Goal: Task Accomplishment & Management: Complete application form

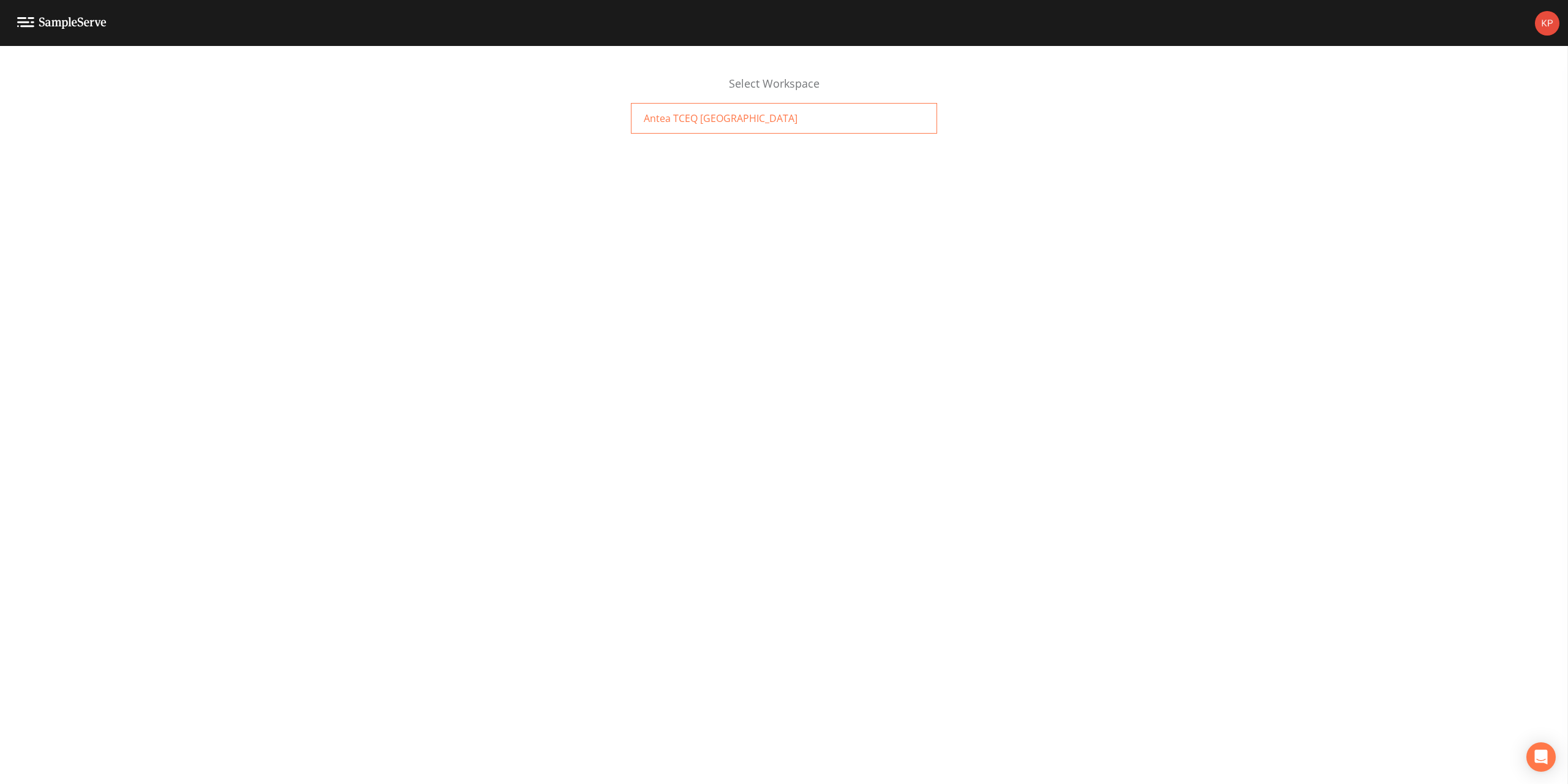
click at [681, 122] on span "Antea TCEQ [GEOGRAPHIC_DATA]" at bounding box center [720, 119] width 153 height 15
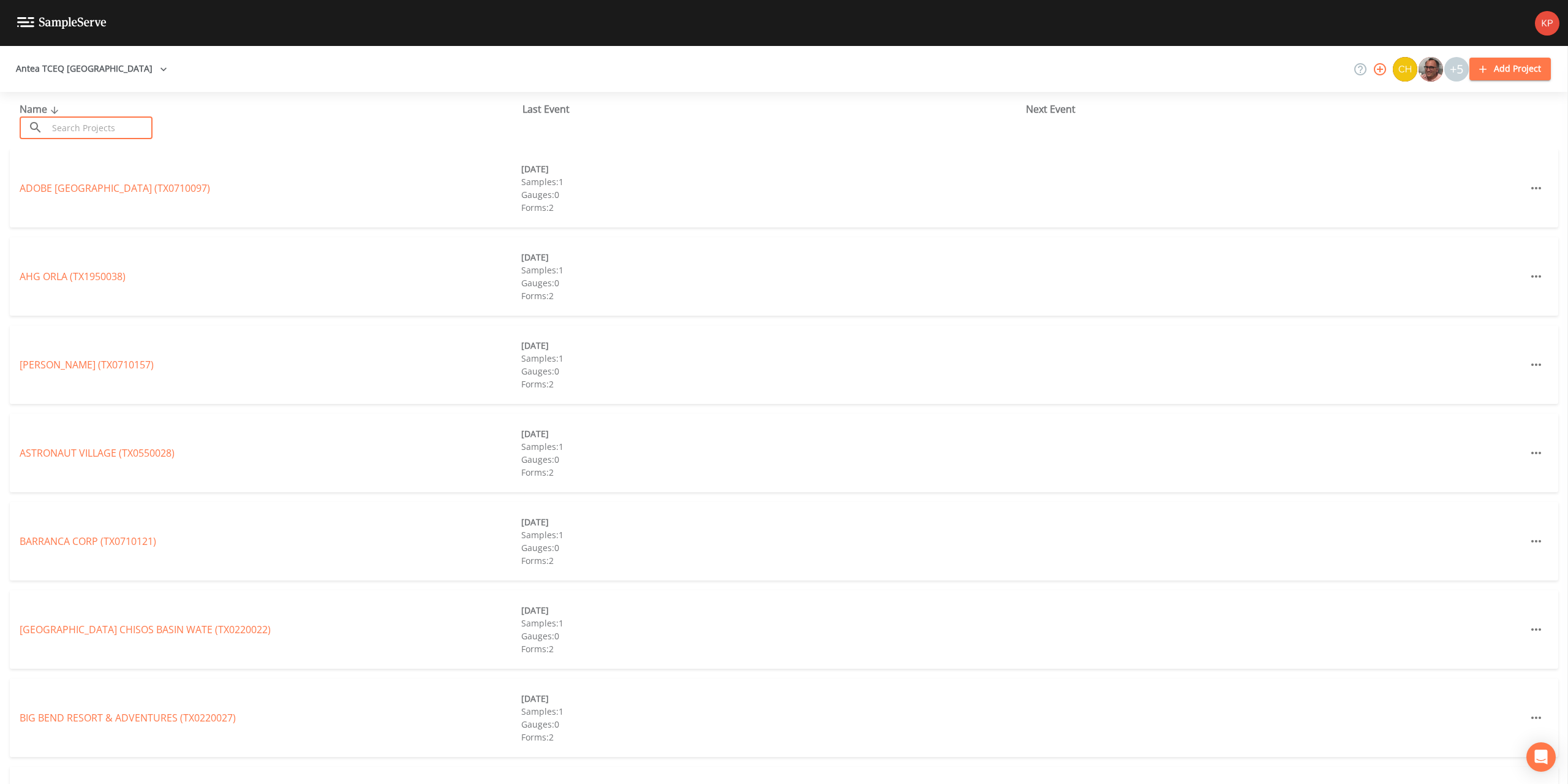
click at [73, 128] on input "text" at bounding box center [100, 128] width 105 height 23
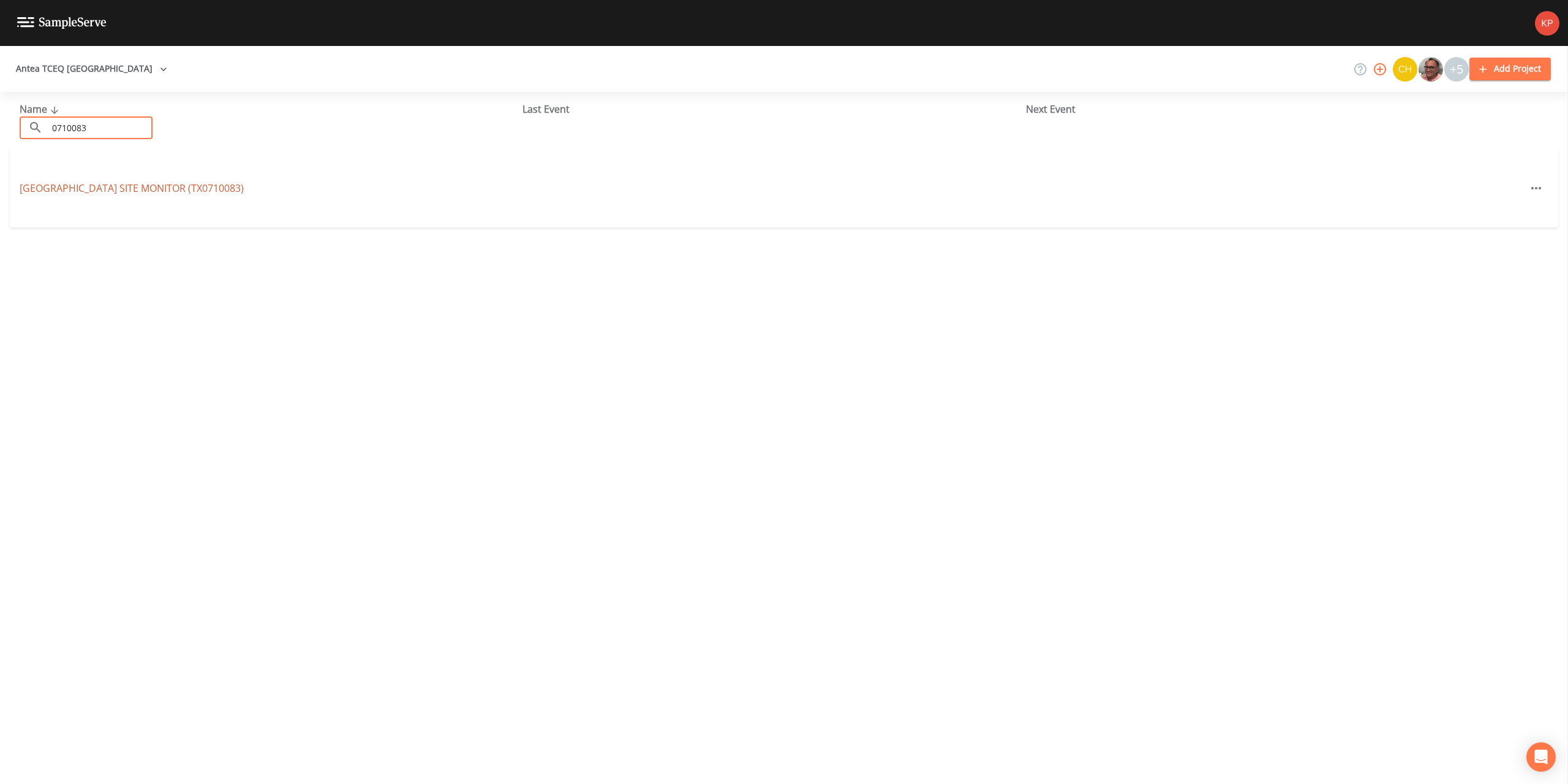
type input "0710083"
click at [95, 190] on link "FORT BLISS SITE MONITOR (TX0710083)" at bounding box center [131, 187] width 224 height 14
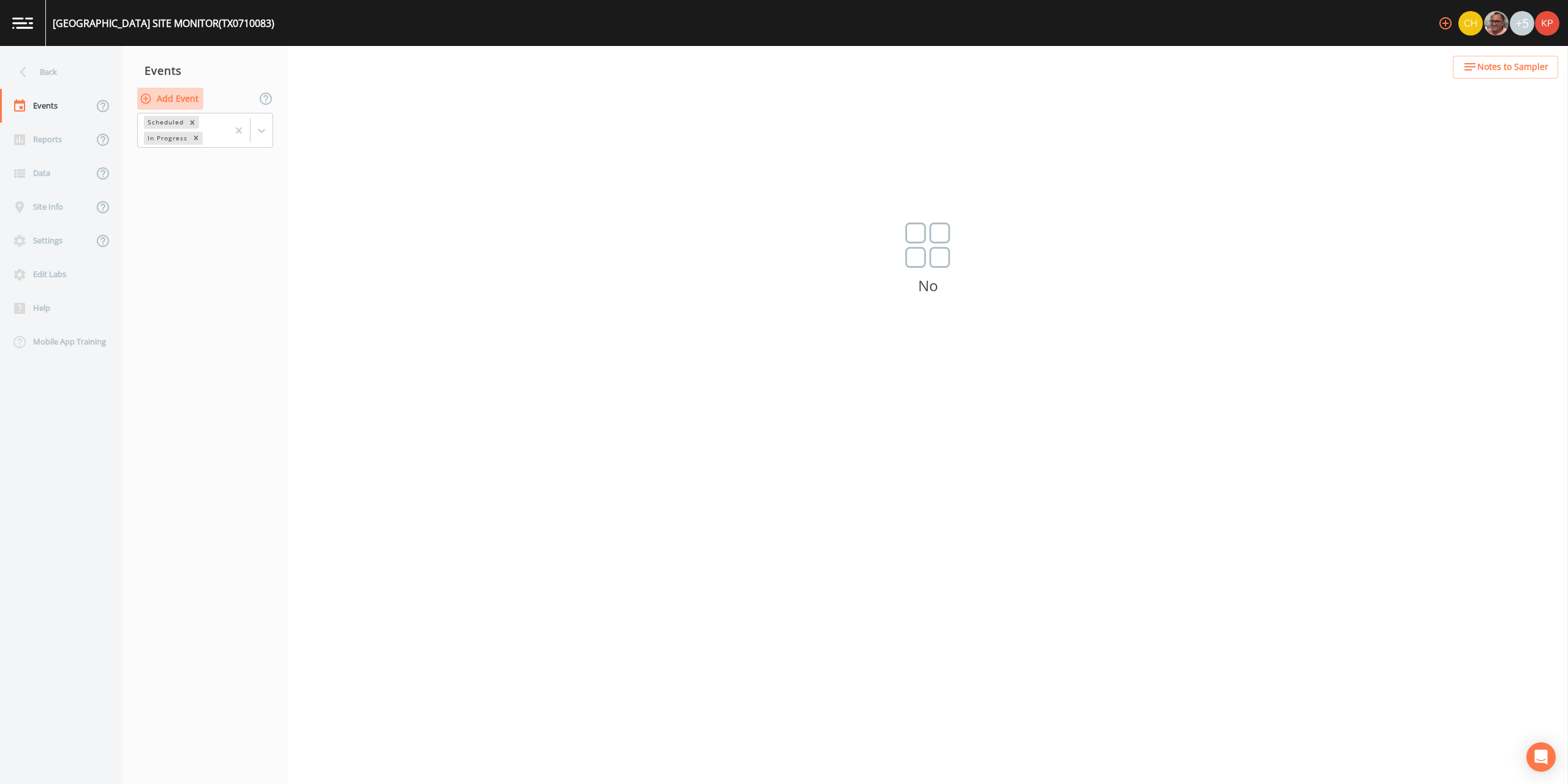
click at [144, 97] on icon "button" at bounding box center [145, 98] width 12 height 12
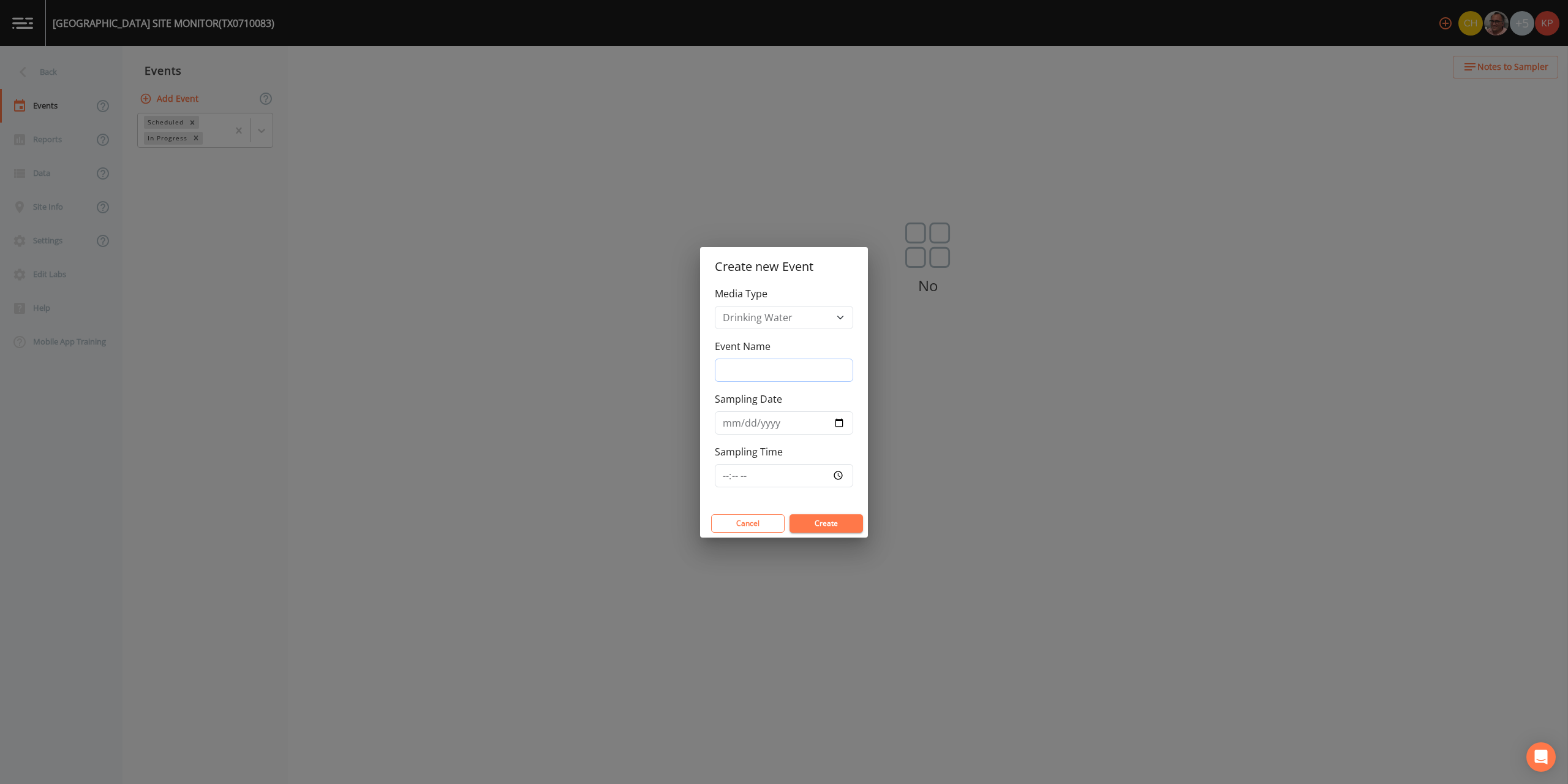
click at [747, 364] on input "Event Name" at bounding box center [784, 369] width 139 height 23
type input "Annual Sampling"
click at [840, 424] on input "Sampling Date" at bounding box center [784, 422] width 139 height 23
type input "[DATE]"
click at [836, 473] on input "Sampling Time" at bounding box center [784, 475] width 139 height 23
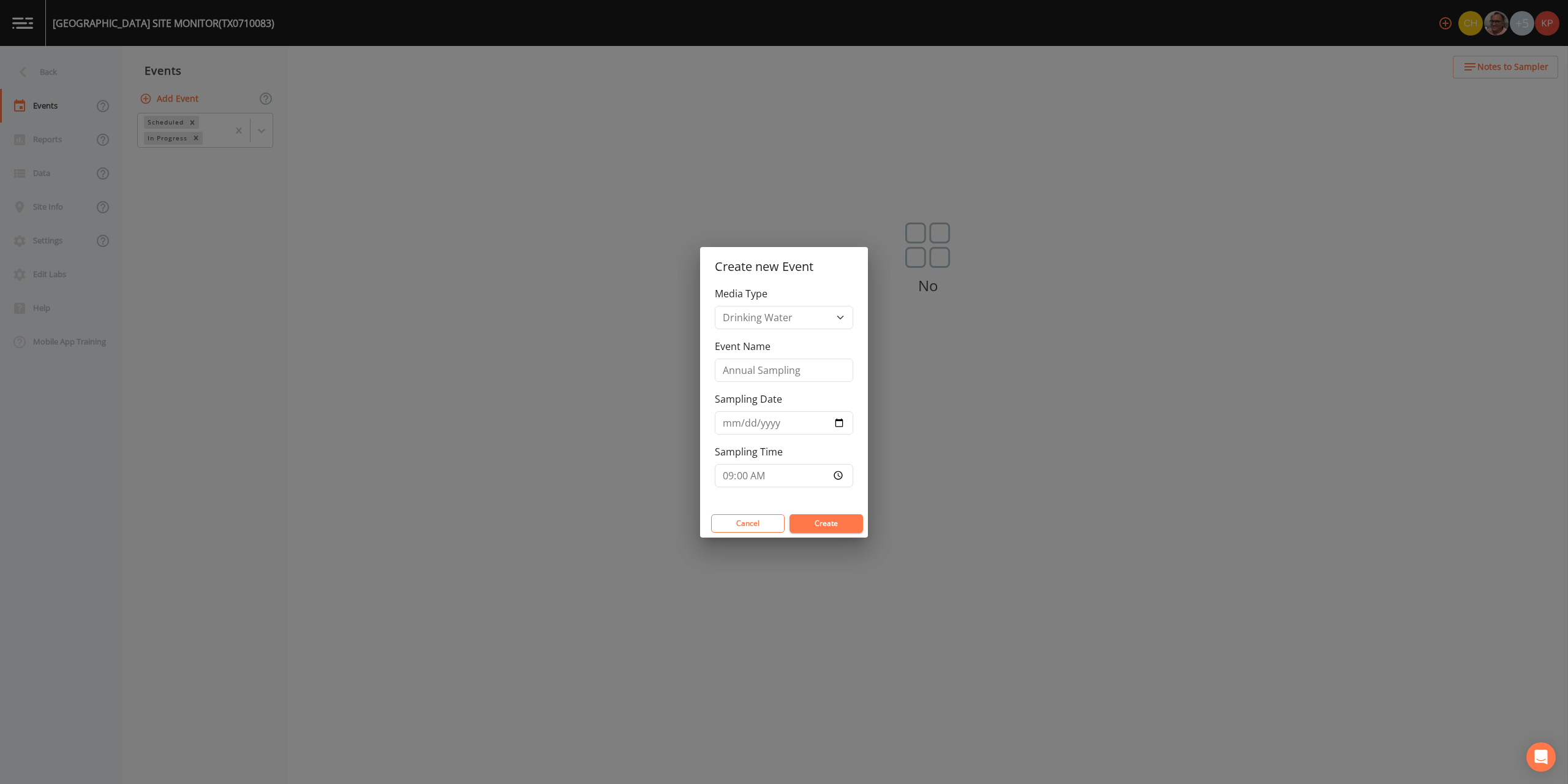
type input "09:00"
click at [840, 525] on button "Create" at bounding box center [826, 523] width 73 height 18
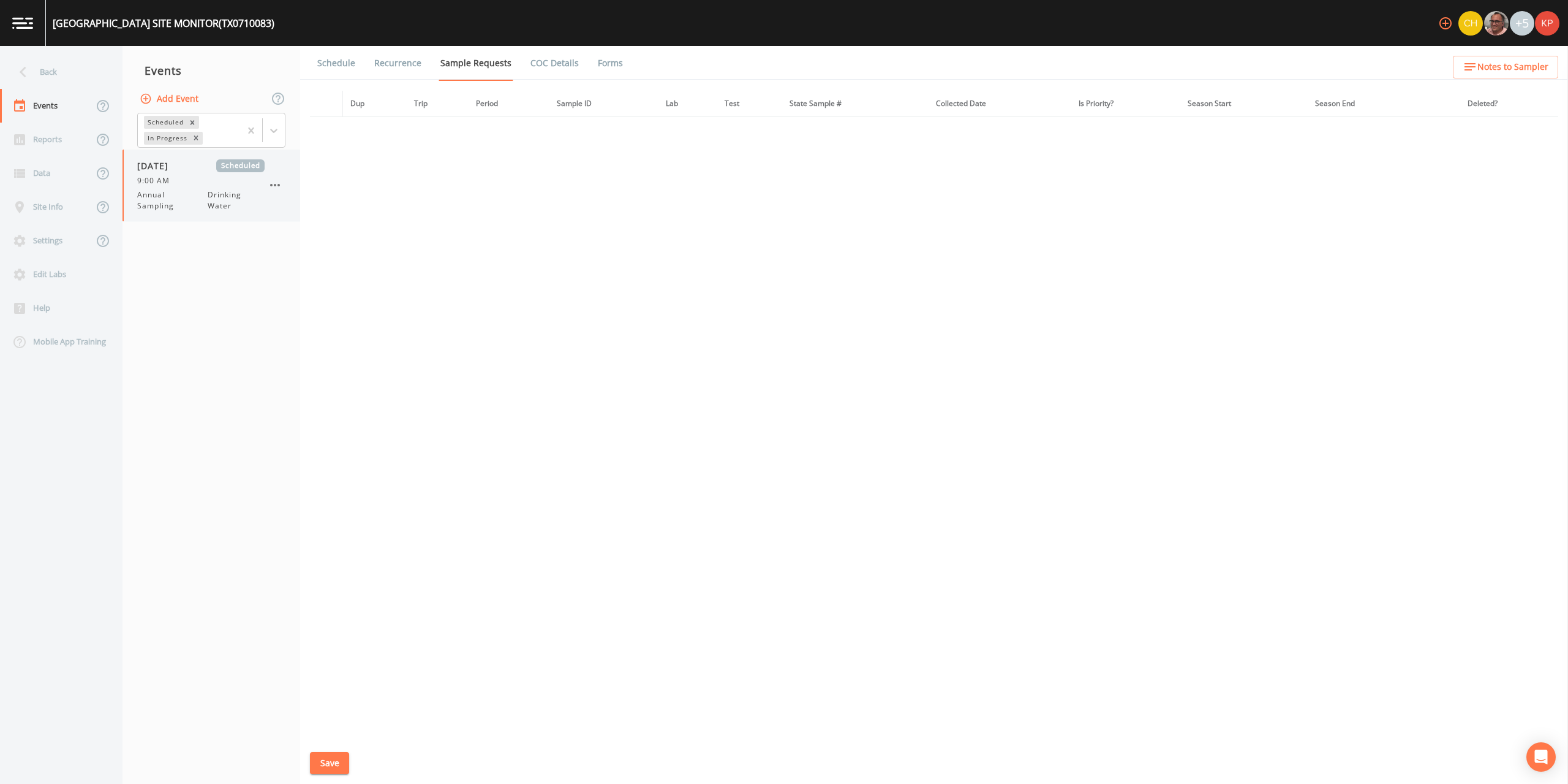
click at [276, 185] on icon "button" at bounding box center [275, 185] width 15 height 15
click at [299, 256] on p "Delete" at bounding box center [336, 256] width 79 height 15
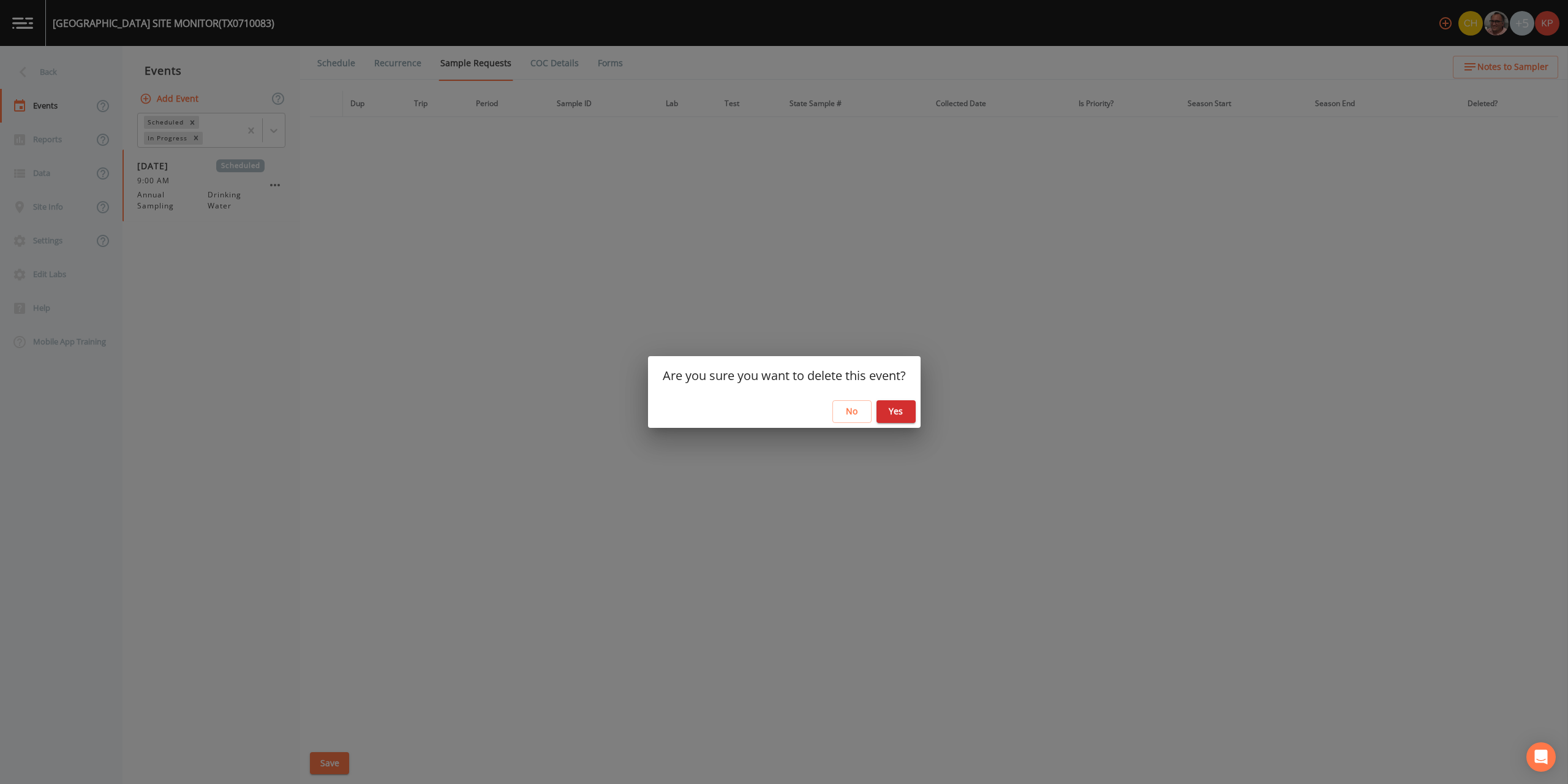
click at [900, 410] on button "Yes" at bounding box center [896, 411] width 39 height 23
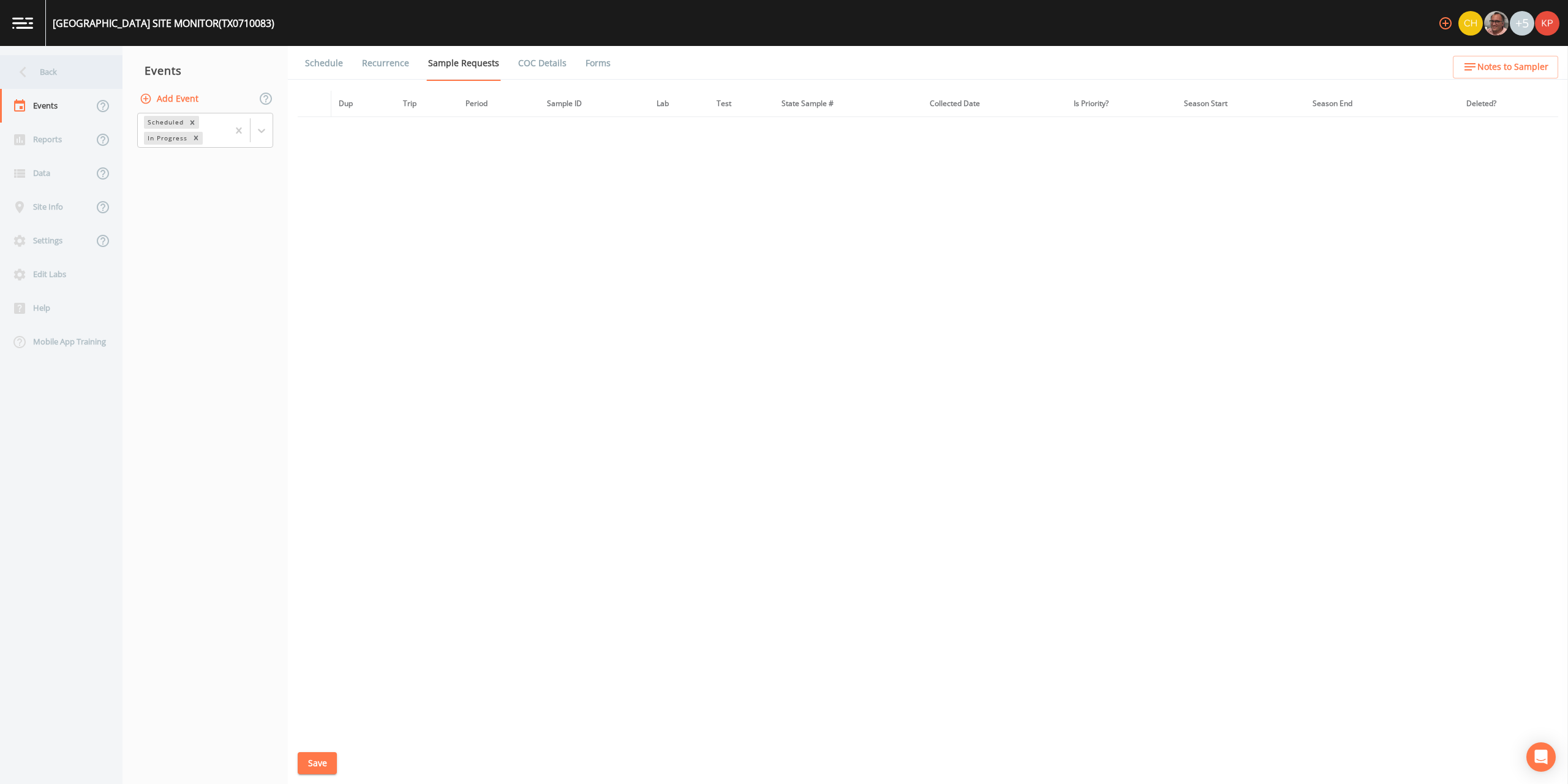
click at [23, 71] on icon at bounding box center [22, 73] width 6 height 11
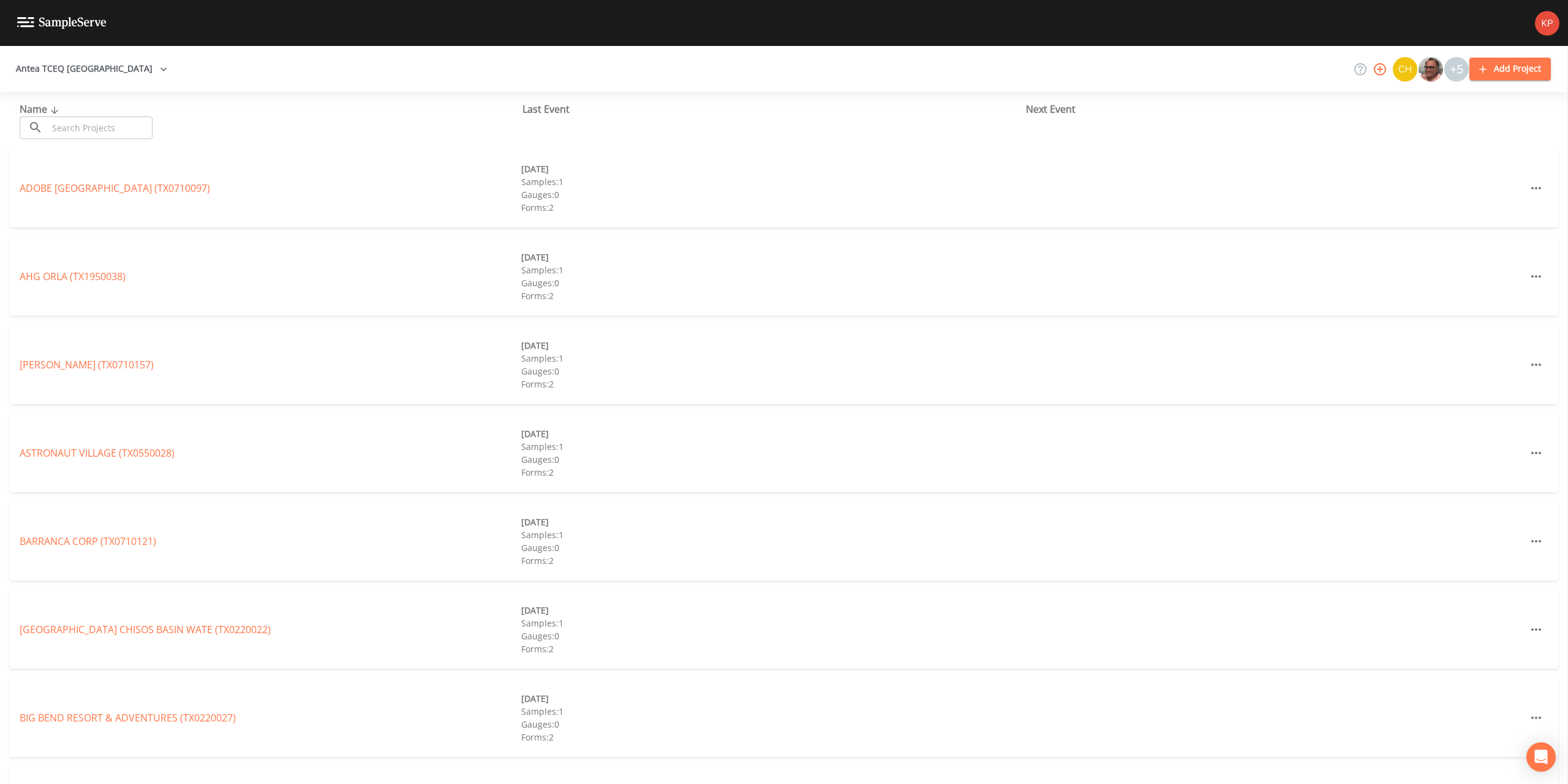
click at [94, 131] on input "text" at bounding box center [100, 128] width 105 height 23
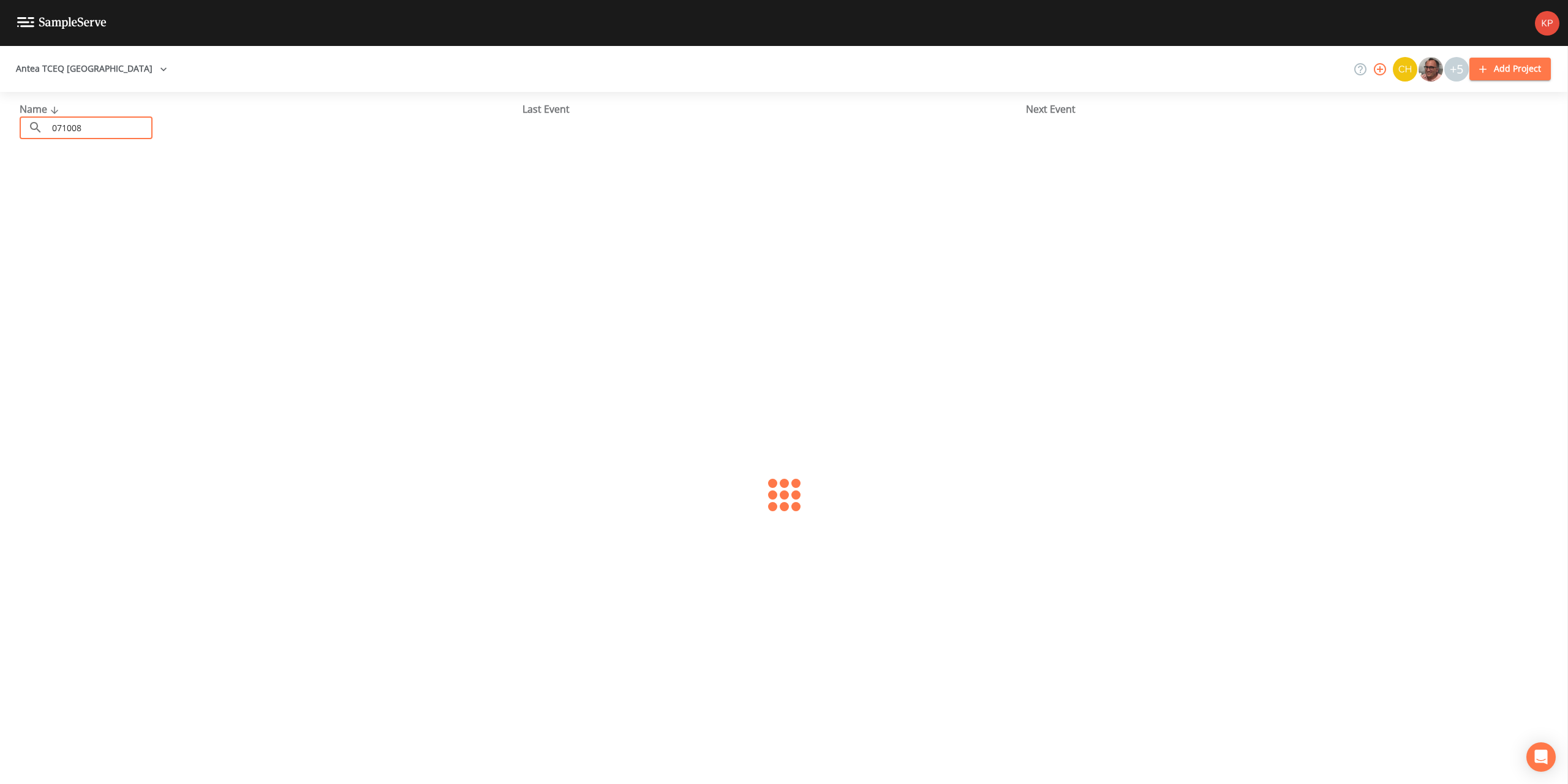
type input "0710083"
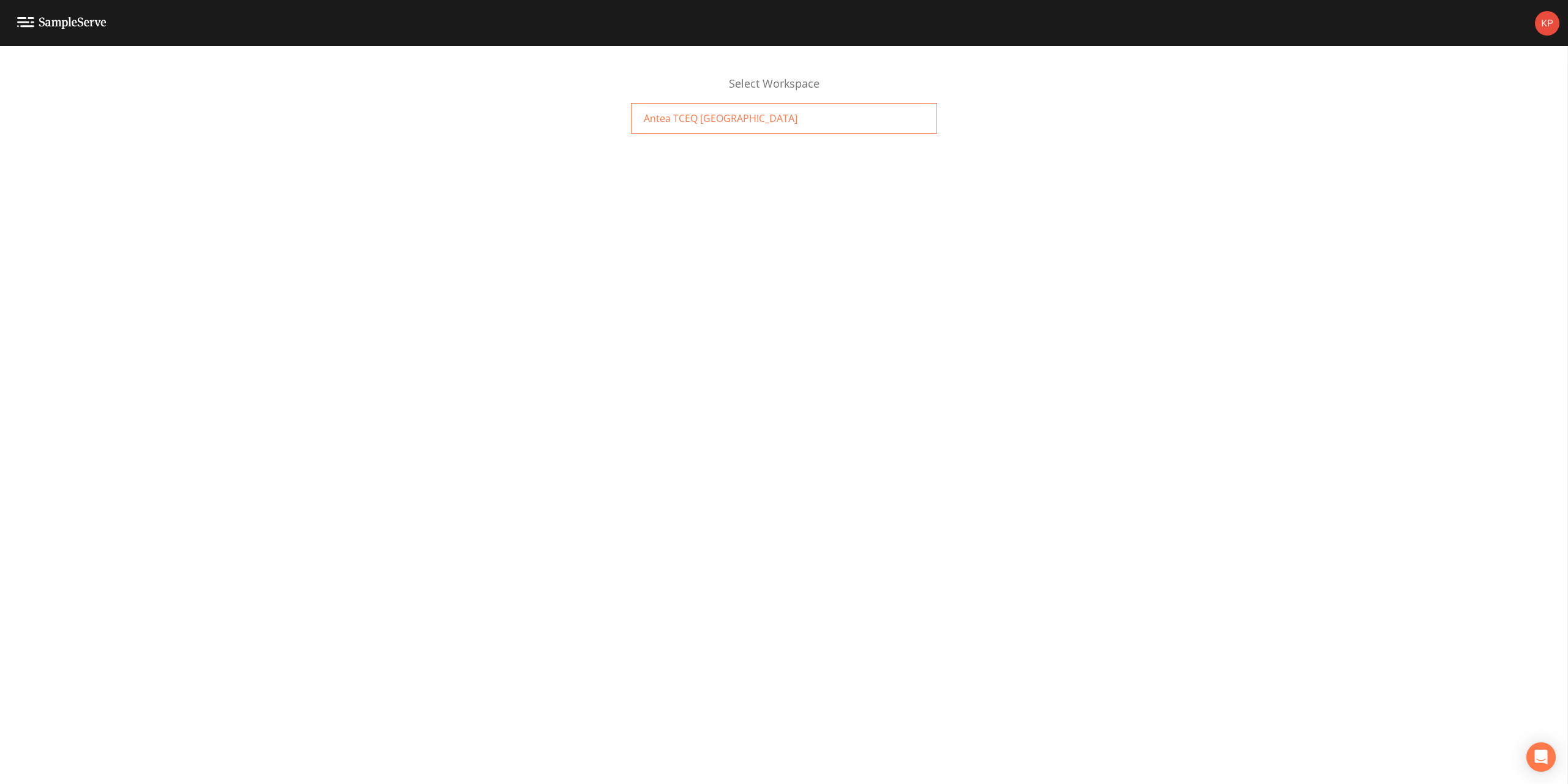
click at [662, 121] on span "Antea TCEQ [GEOGRAPHIC_DATA]" at bounding box center [720, 119] width 153 height 15
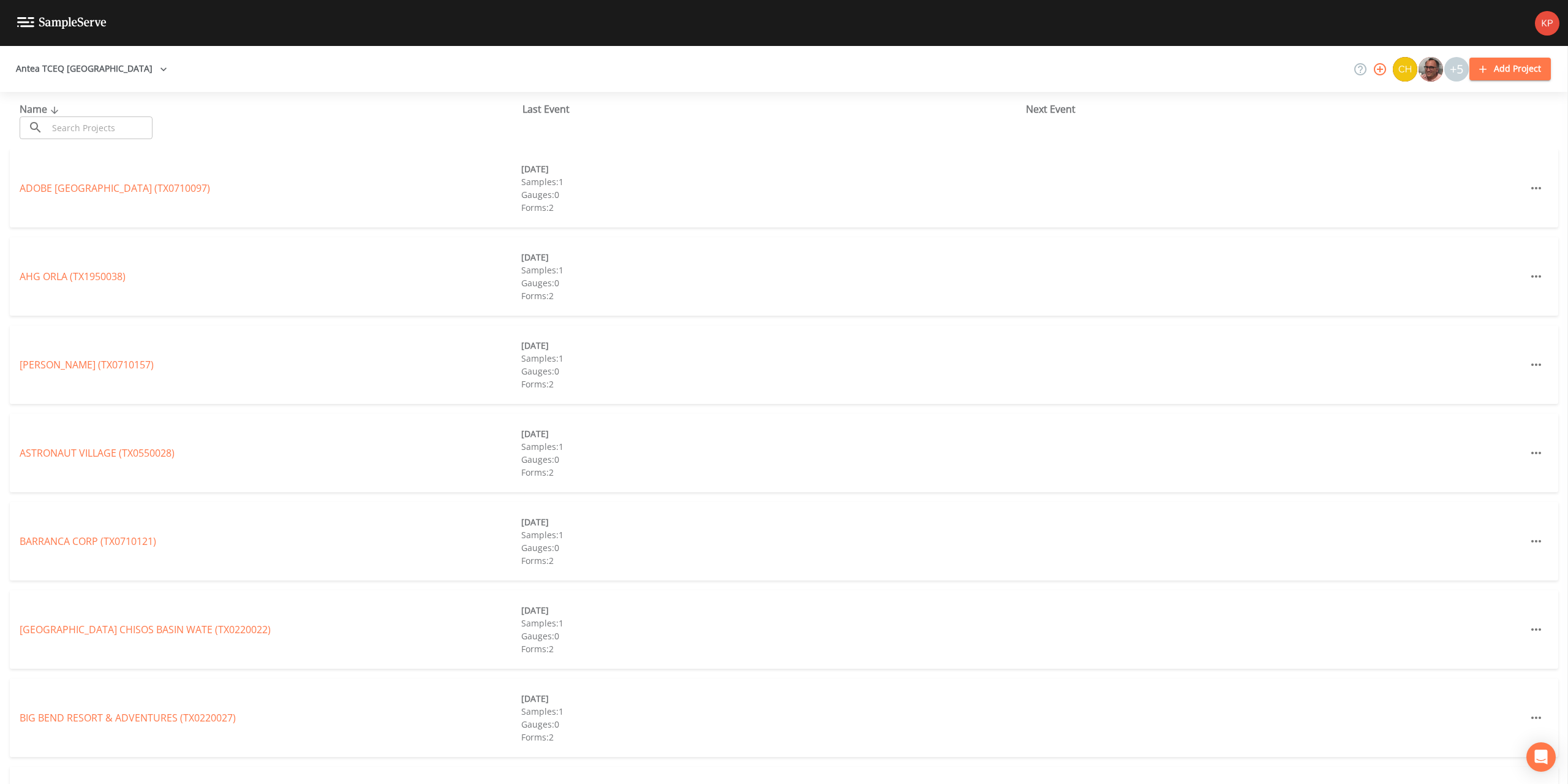
click at [93, 130] on input "text" at bounding box center [100, 128] width 105 height 23
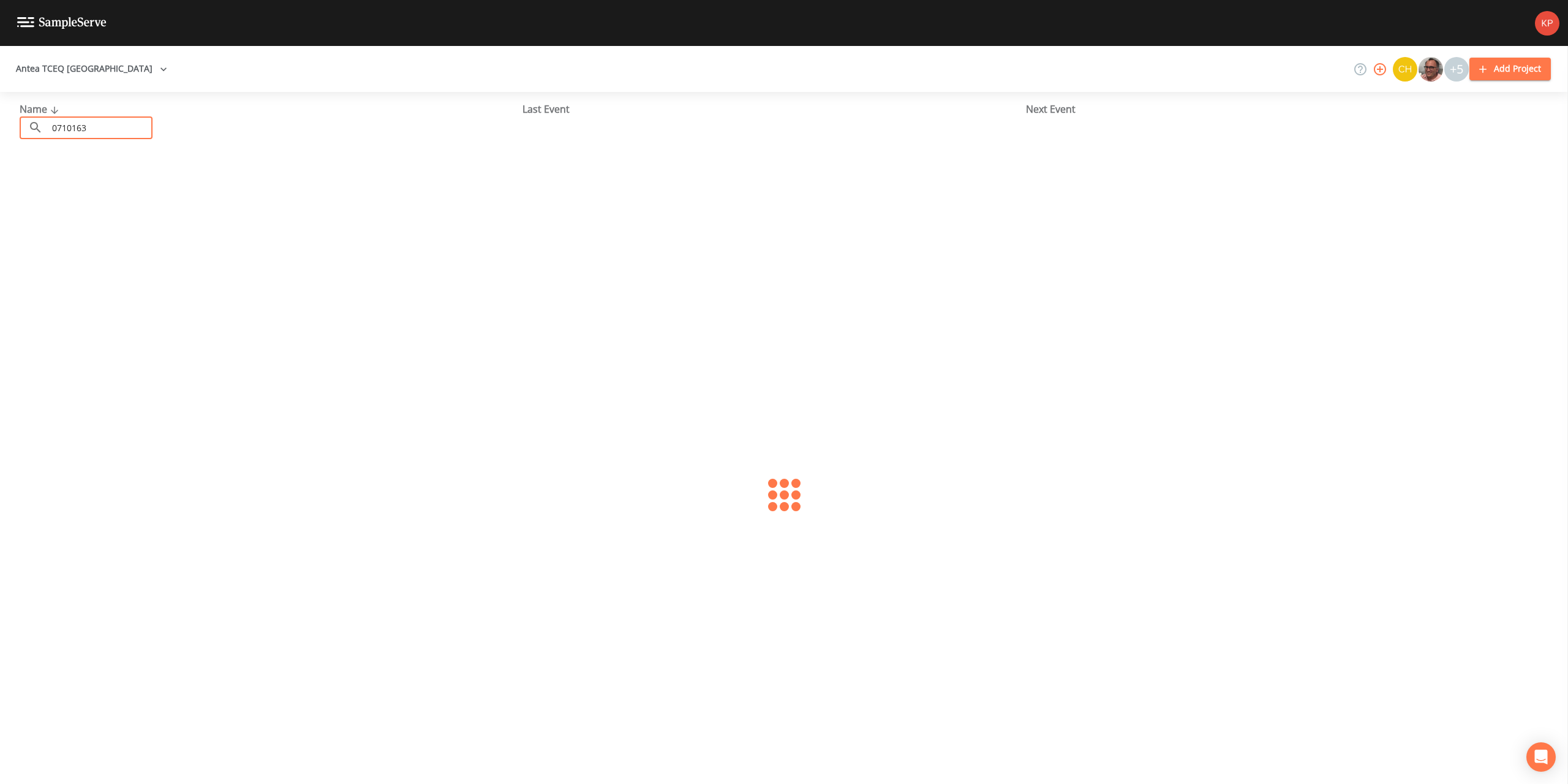
type input "0710163"
click at [64, 185] on link "VILLAGE OF [GEOGRAPHIC_DATA] (TX0710163)" at bounding box center [124, 187] width 210 height 14
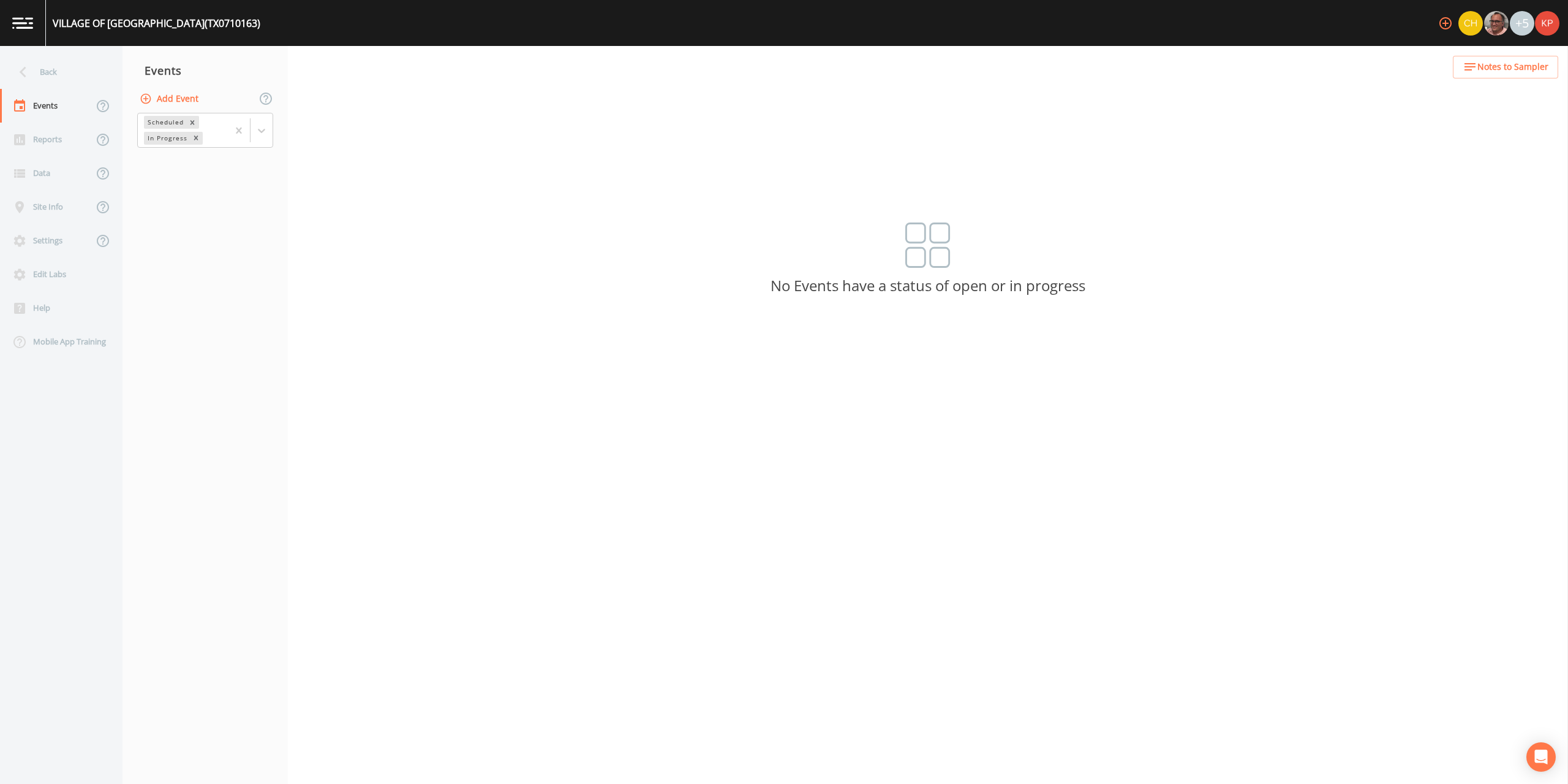
click at [144, 98] on icon "button" at bounding box center [145, 97] width 10 height 10
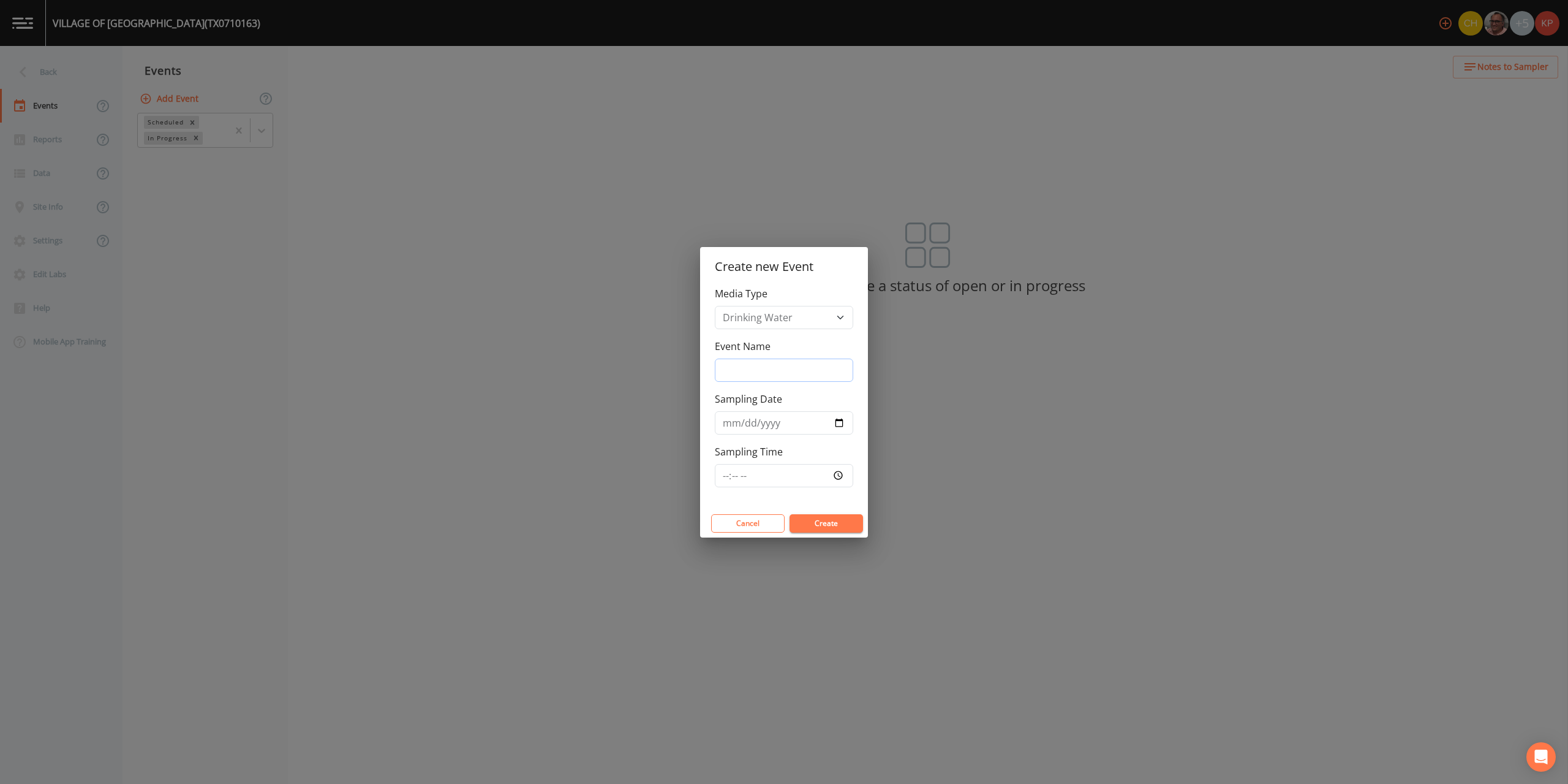
click at [736, 361] on input "Event Name" at bounding box center [784, 369] width 139 height 23
type input "3Q2025"
click at [841, 424] on input "Sampling Date" at bounding box center [784, 422] width 139 height 23
type input "[DATE]"
click at [837, 473] on input "Sampling Time" at bounding box center [784, 475] width 139 height 23
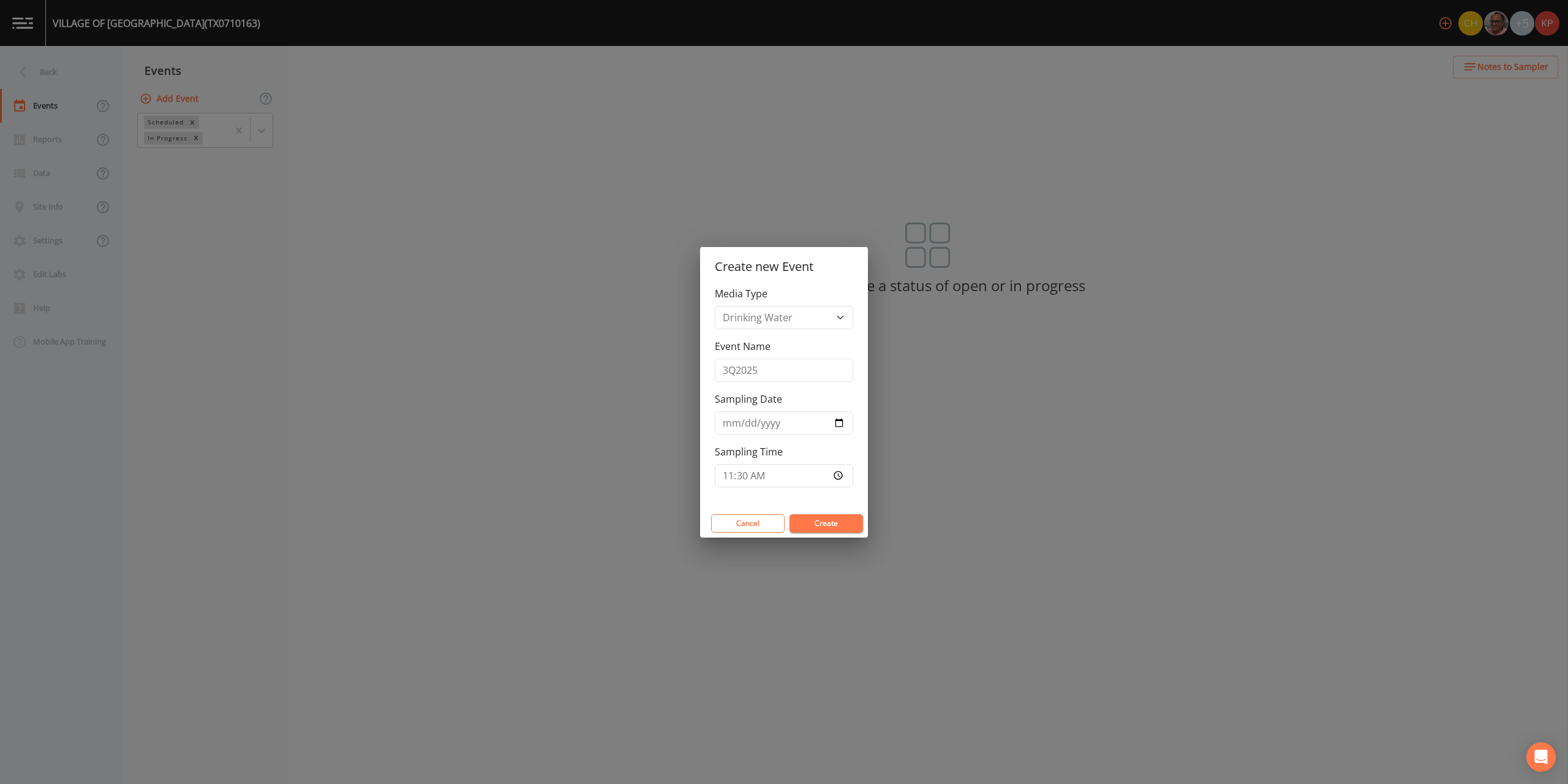
type input "11:30"
click at [834, 525] on button "Create" at bounding box center [826, 523] width 73 height 18
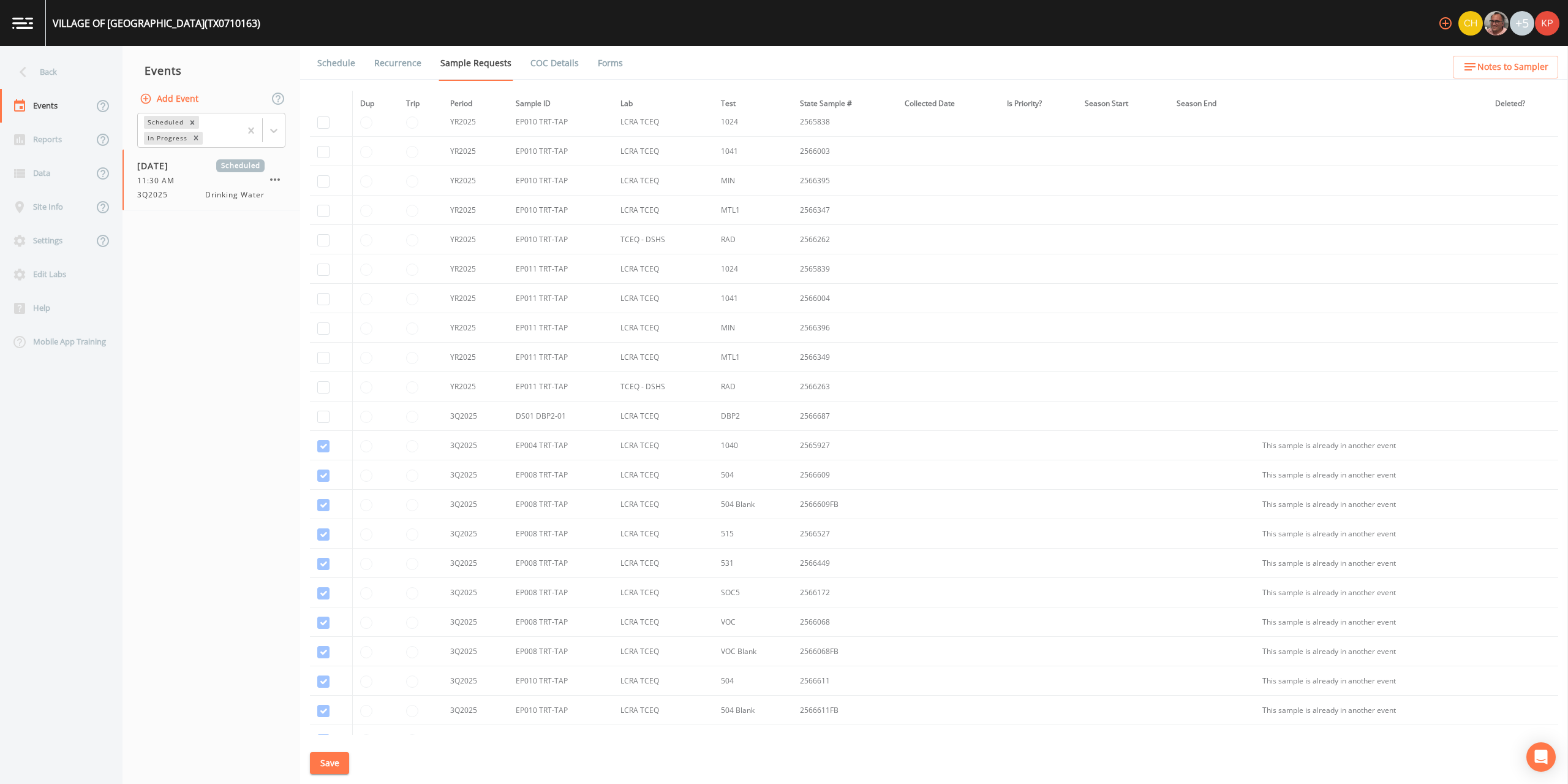
scroll to position [306, 0]
click at [321, 356] on input "checkbox" at bounding box center [322, 355] width 12 height 12
checkbox input "true"
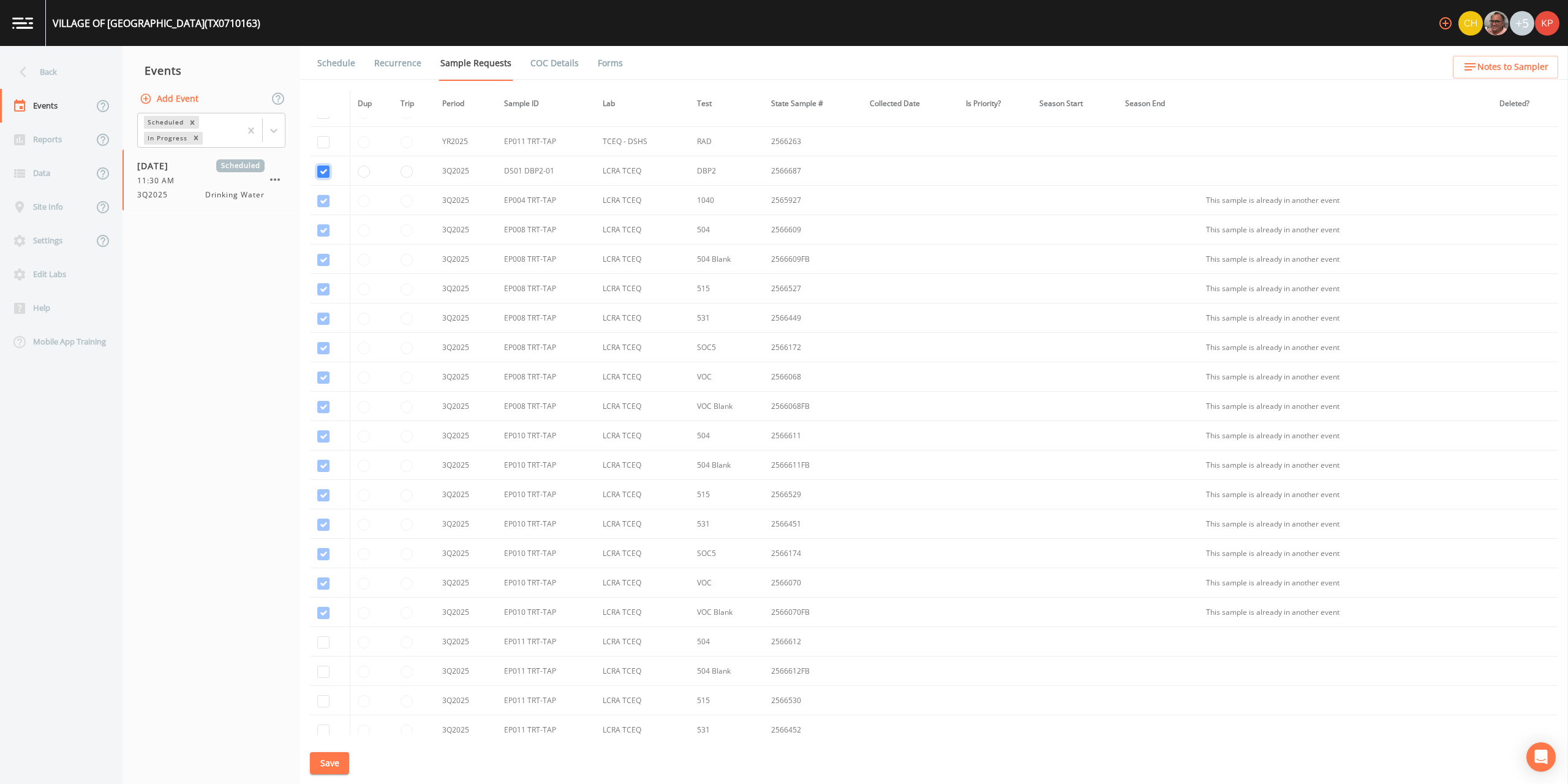
scroll to position [245, 0]
click at [333, 767] on button "Save" at bounding box center [329, 763] width 39 height 23
click at [333, 65] on link "Schedule" at bounding box center [335, 62] width 41 height 34
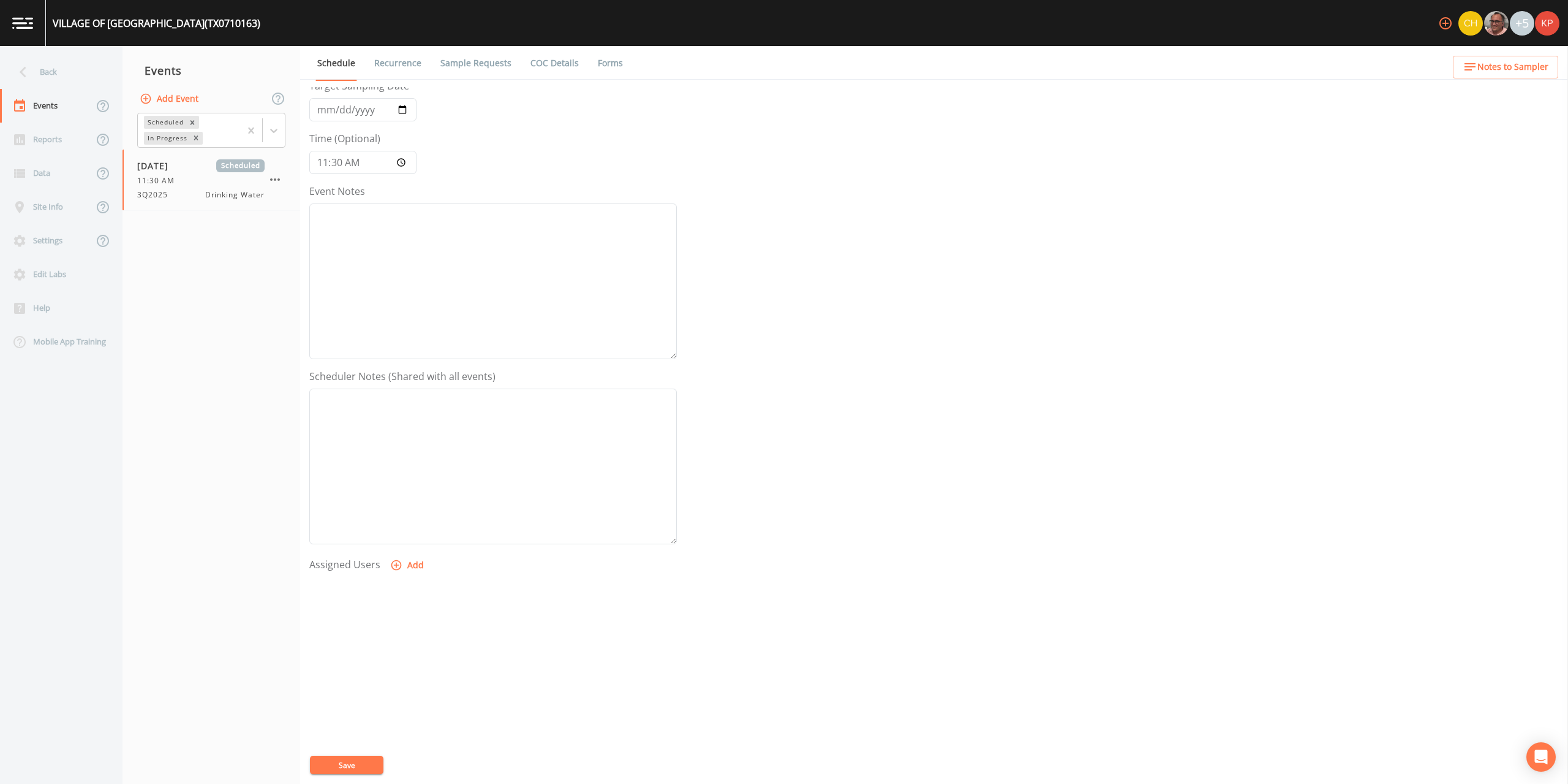
scroll to position [81, 0]
click at [394, 541] on icon "button" at bounding box center [396, 545] width 12 height 12
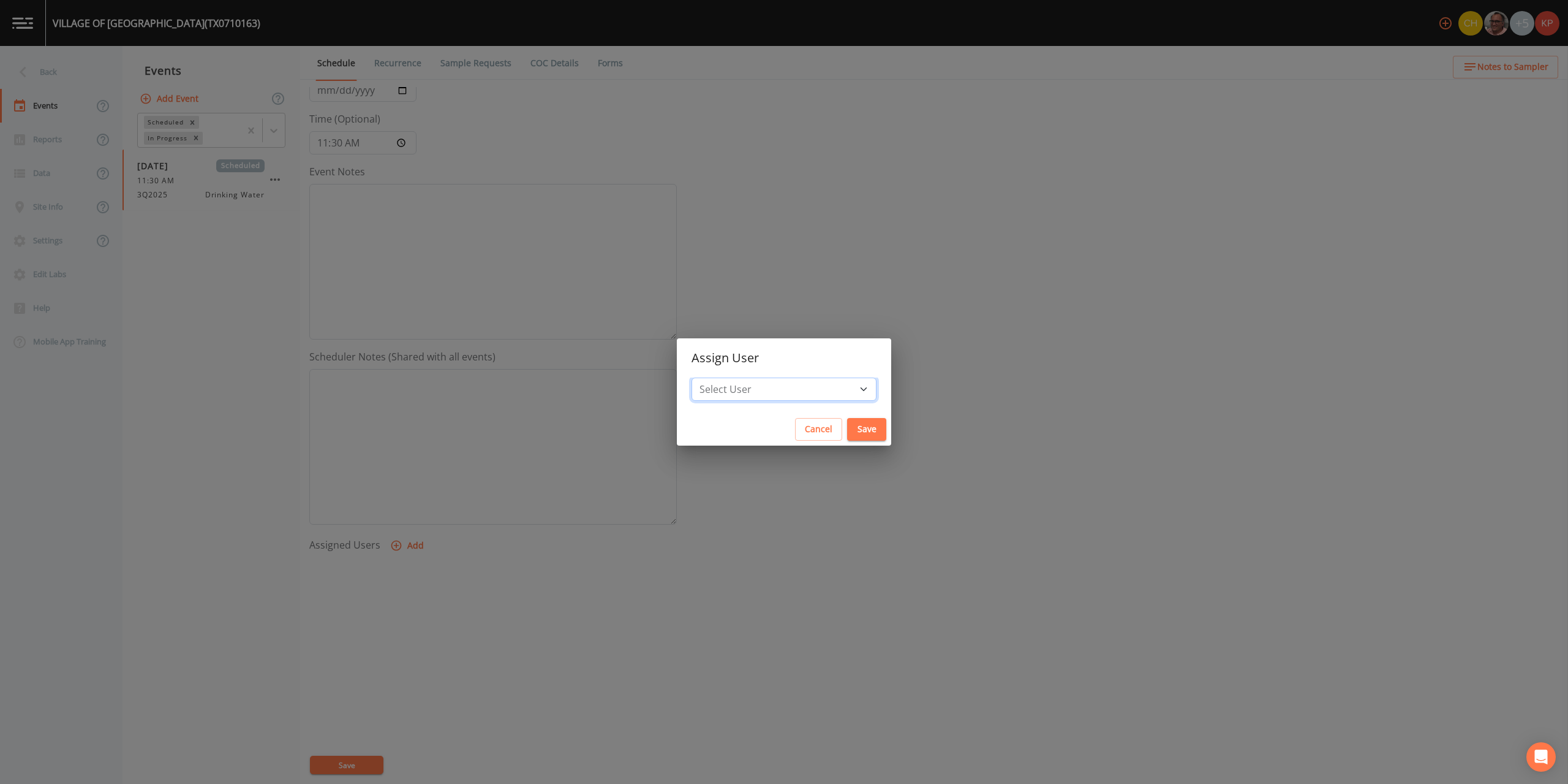
click at [827, 387] on select "Select User [PERSON_NAME] [PERSON_NAME] [PERSON_NAME] [PERSON_NAME] [PERSON_NAM…" at bounding box center [784, 389] width 185 height 23
select select "f7af0aff-814f-4e76-9497-215a20ea6cd2"
click at [730, 378] on select "Select User [PERSON_NAME] [PERSON_NAME] [PERSON_NAME] [PERSON_NAME] [PERSON_NAM…" at bounding box center [784, 389] width 185 height 23
click at [847, 426] on button "Save" at bounding box center [866, 429] width 39 height 23
select select
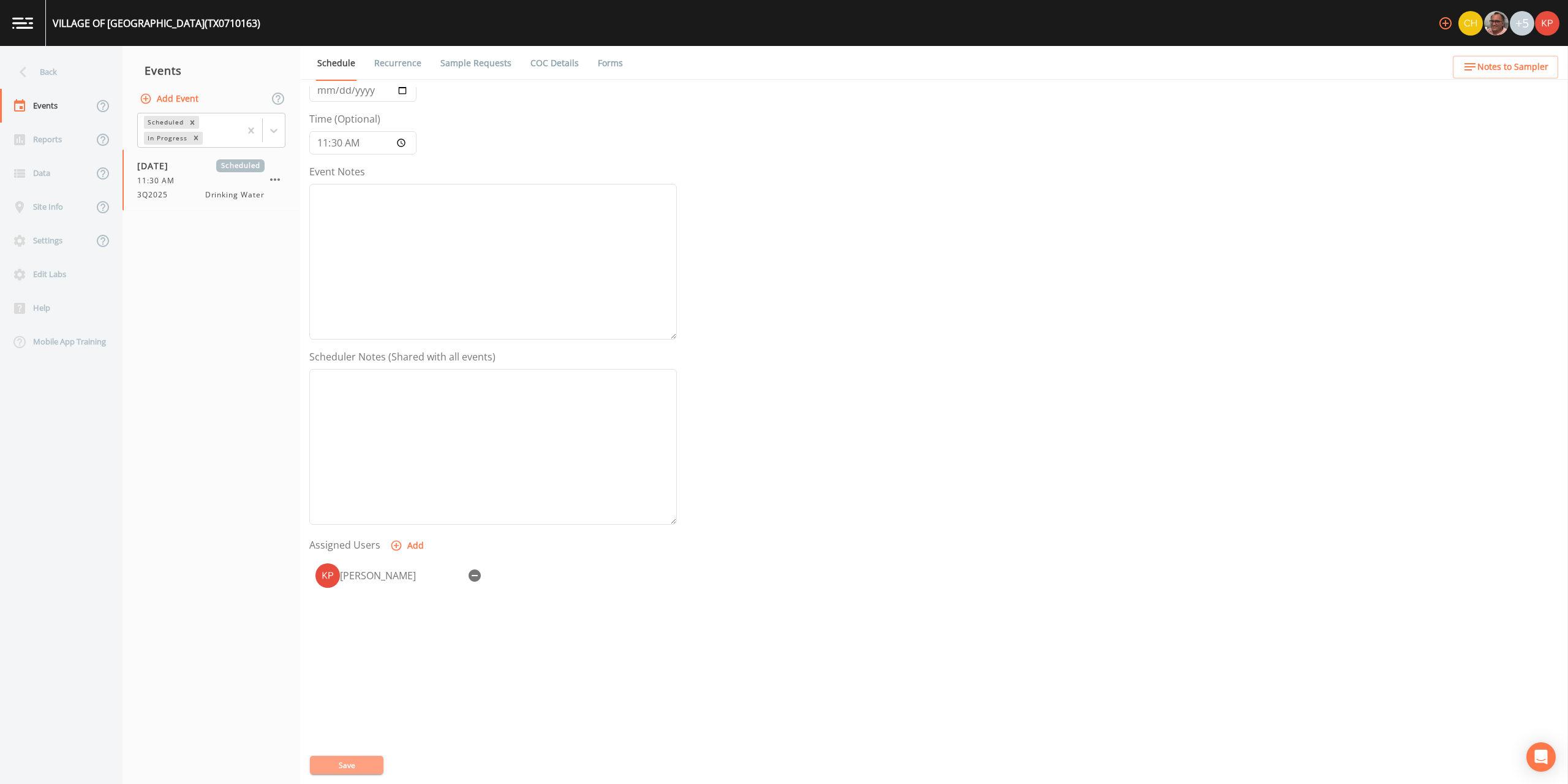
click at [329, 767] on button "Save" at bounding box center [346, 765] width 73 height 18
click at [24, 74] on icon at bounding box center [22, 73] width 6 height 11
